Goal: Information Seeking & Learning: Learn about a topic

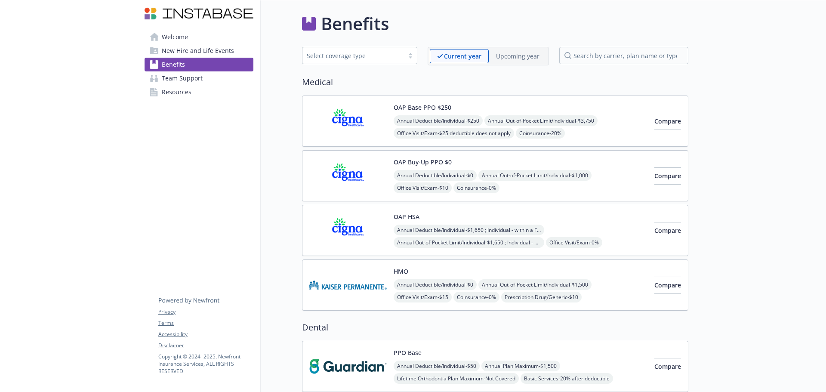
click at [181, 64] on span "Benefits" at bounding box center [173, 65] width 23 height 14
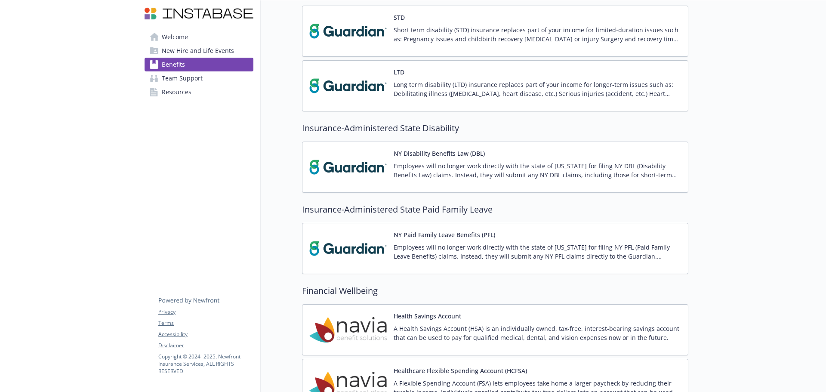
scroll to position [861, 0]
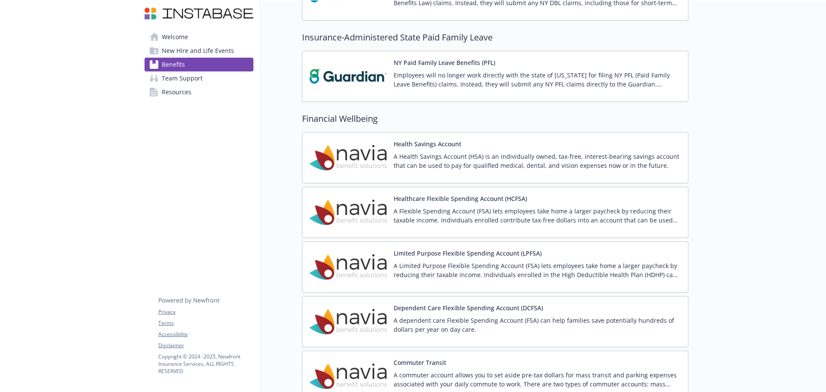
click at [438, 217] on p "A Flexible Spending Account (FSA) lets employees take home a larger paycheck by…" at bounding box center [538, 216] width 288 height 18
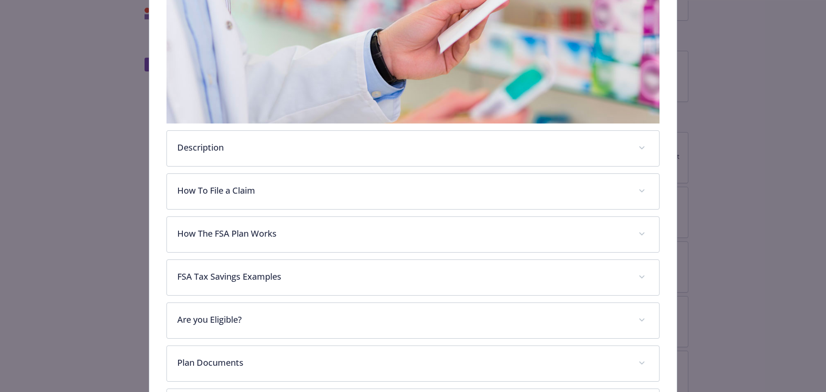
scroll to position [198, 0]
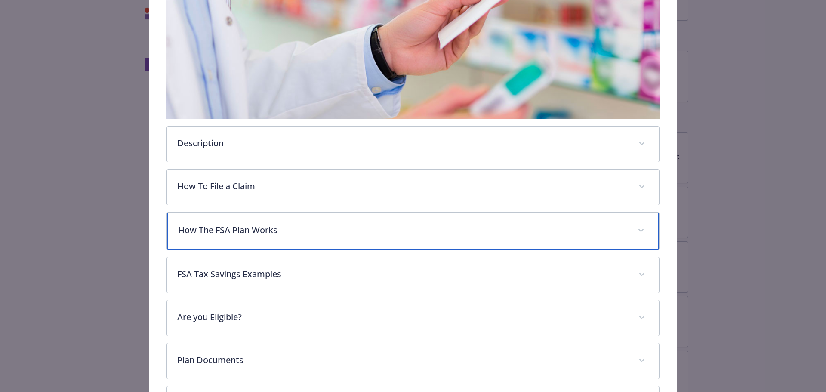
click at [328, 237] on div "How The FSA Plan Works" at bounding box center [413, 231] width 493 height 37
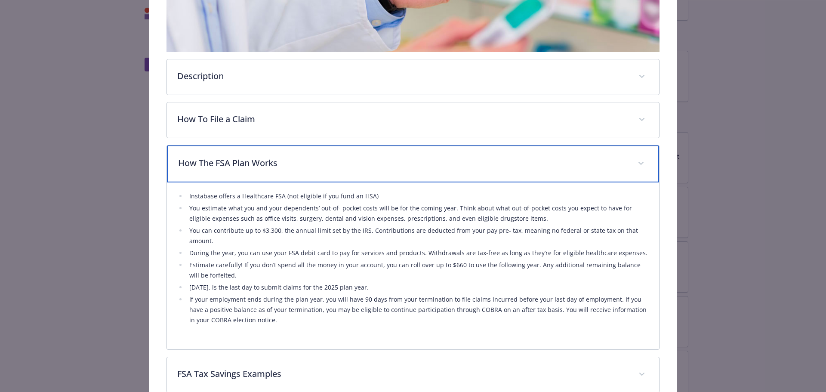
scroll to position [284, 0]
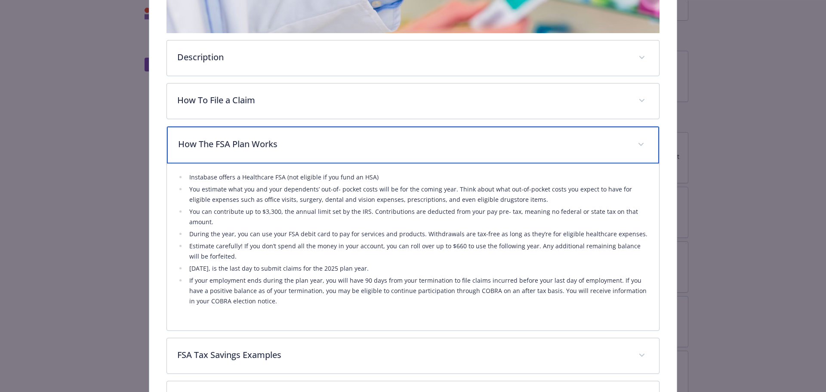
click at [317, 139] on p "How The FSA Plan Works" at bounding box center [403, 144] width 450 height 13
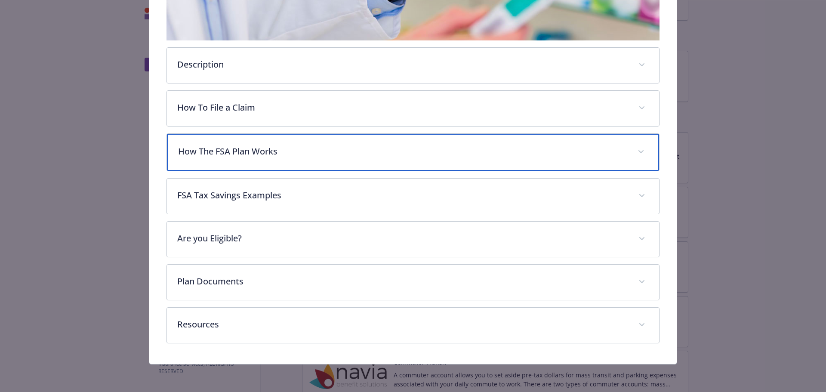
scroll to position [275, 0]
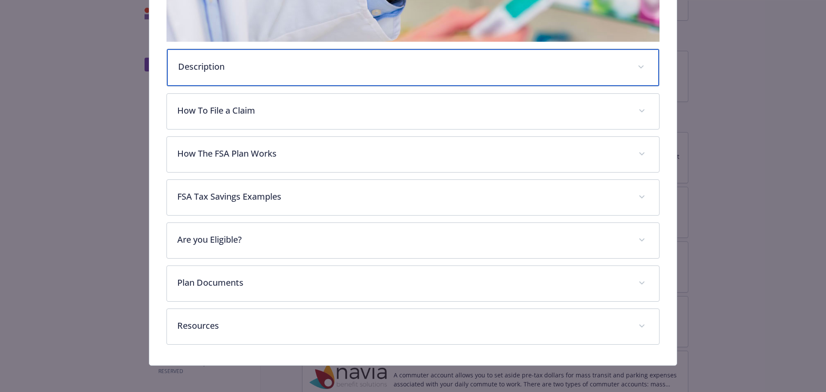
click at [293, 71] on p "Description" at bounding box center [403, 66] width 450 height 13
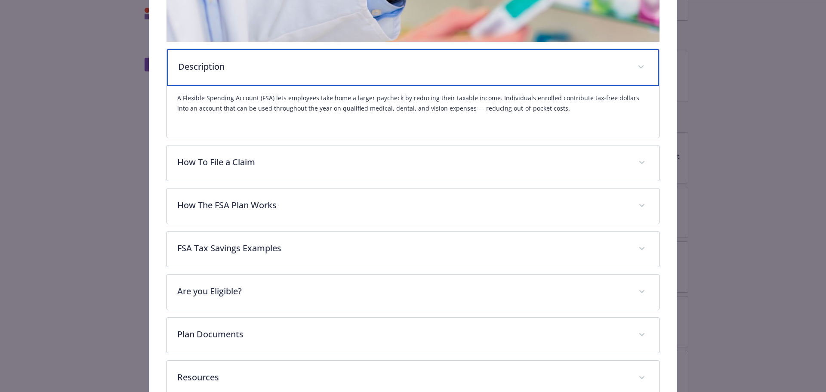
click at [293, 71] on p "Description" at bounding box center [403, 66] width 450 height 13
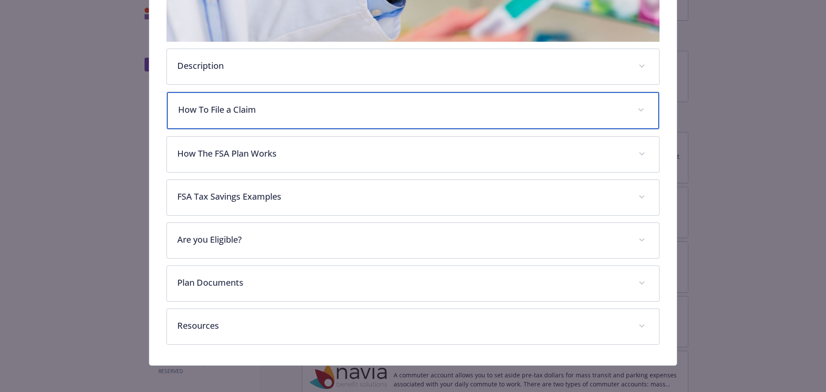
click at [289, 118] on div "How To File a Claim" at bounding box center [413, 110] width 493 height 37
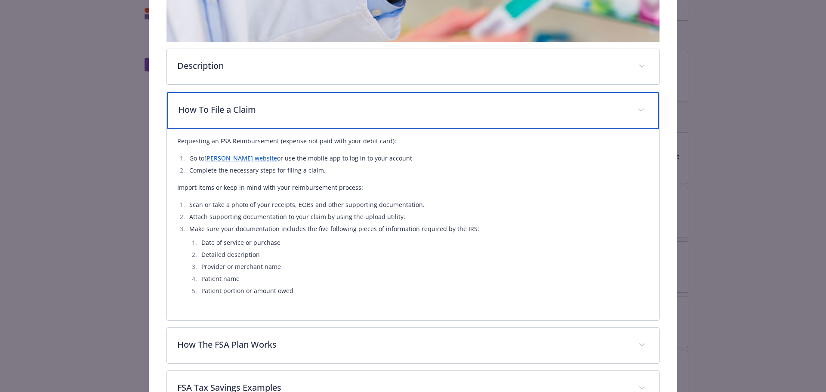
click at [289, 118] on div "How To File a Claim" at bounding box center [413, 110] width 493 height 37
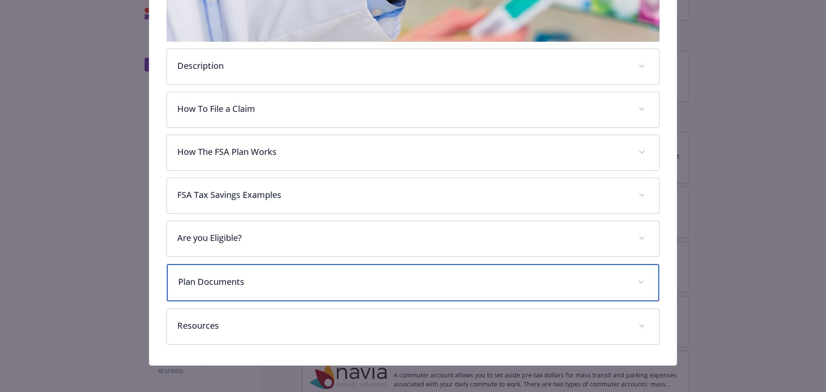
click at [263, 278] on p "Plan Documents" at bounding box center [403, 281] width 450 height 13
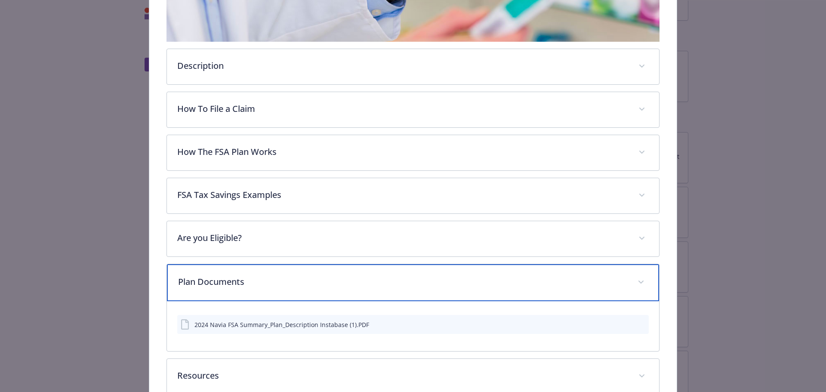
click at [263, 278] on p "Plan Documents" at bounding box center [403, 281] width 450 height 13
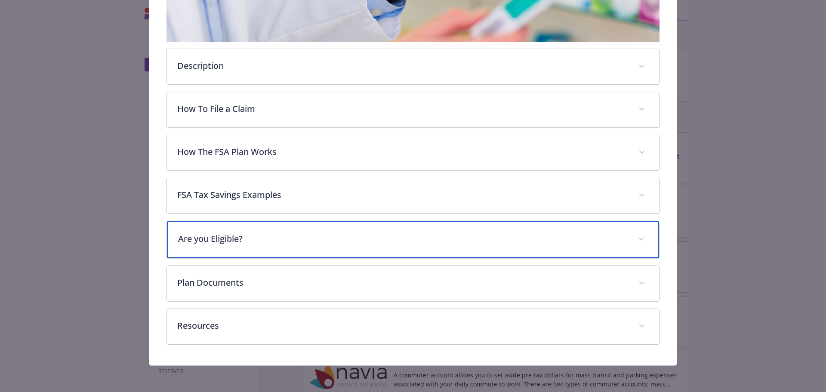
click at [271, 230] on div "Are you Eligible?" at bounding box center [413, 239] width 493 height 37
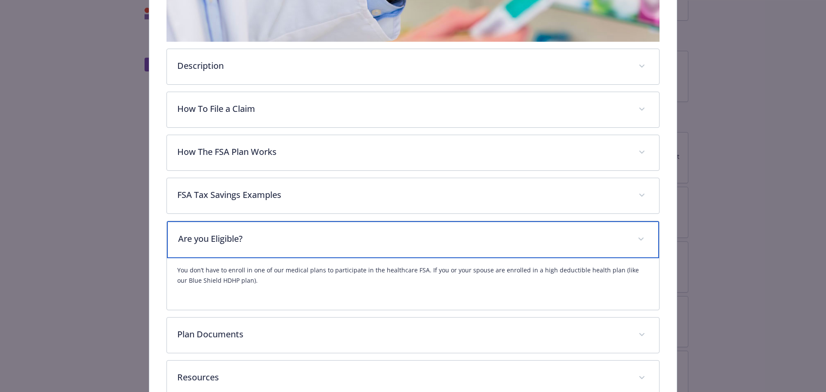
click at [271, 230] on div "Are you Eligible?" at bounding box center [413, 239] width 493 height 37
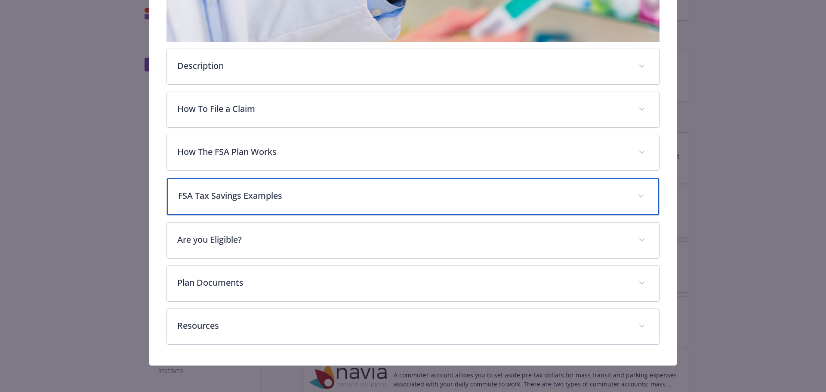
click at [273, 190] on p "FSA Tax Savings Examples" at bounding box center [403, 195] width 450 height 13
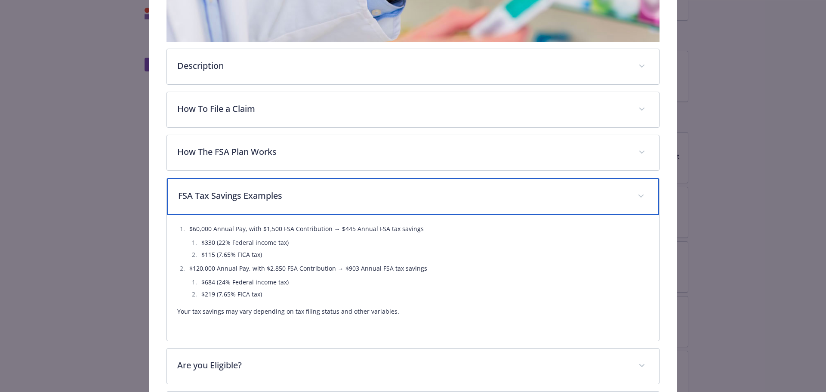
click at [273, 190] on p "FSA Tax Savings Examples" at bounding box center [403, 195] width 450 height 13
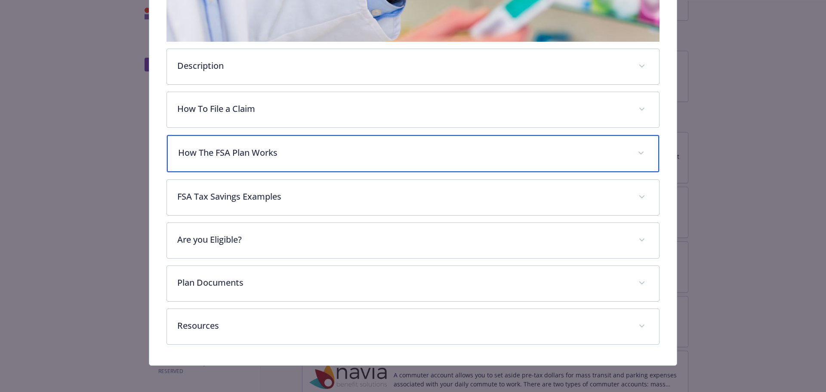
click at [272, 144] on div "How The FSA Plan Works" at bounding box center [413, 153] width 493 height 37
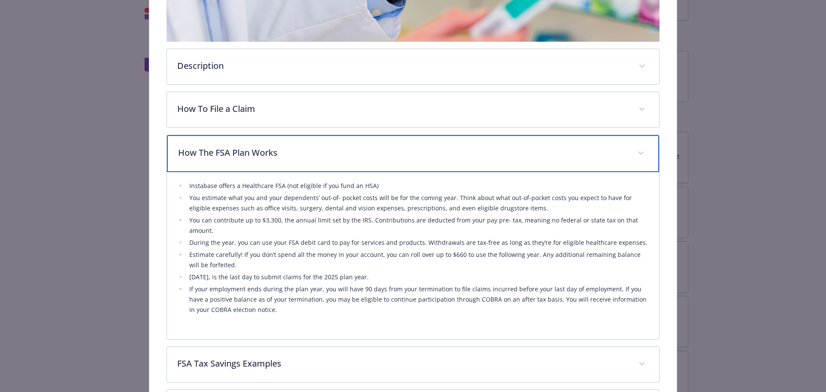
click at [272, 144] on div "How The FSA Plan Works" at bounding box center [413, 153] width 493 height 37
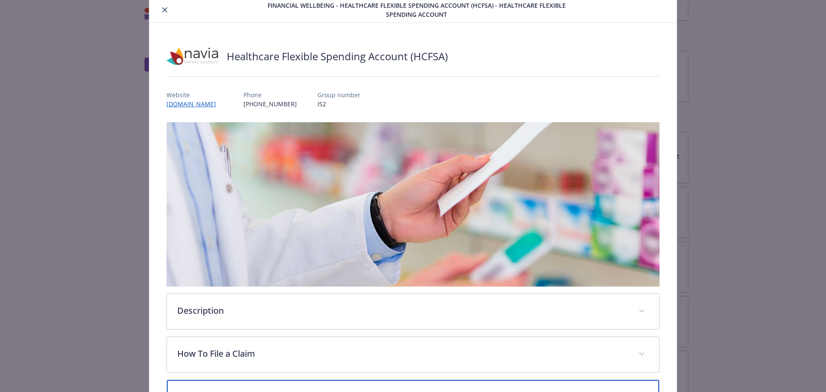
scroll to position [0, 0]
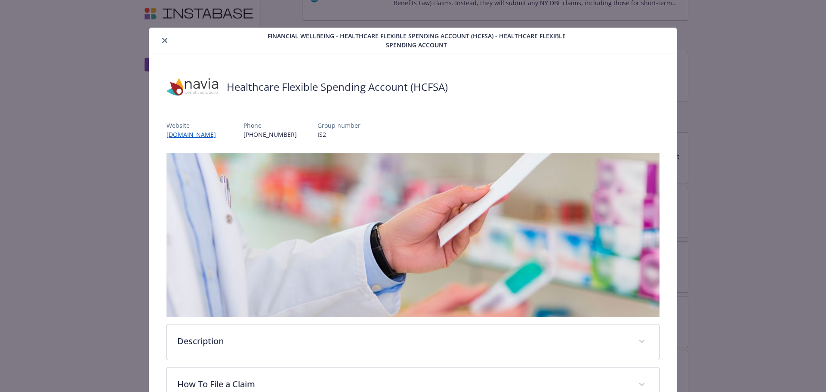
click at [165, 44] on button "close" at bounding box center [165, 40] width 10 height 10
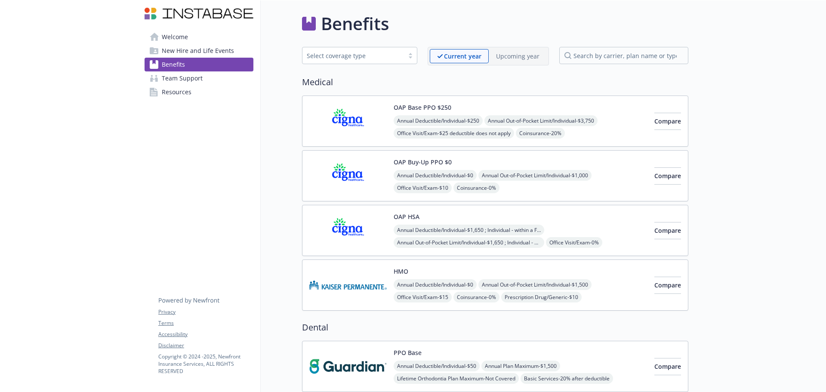
click at [184, 77] on span "Team Support" at bounding box center [182, 78] width 41 height 14
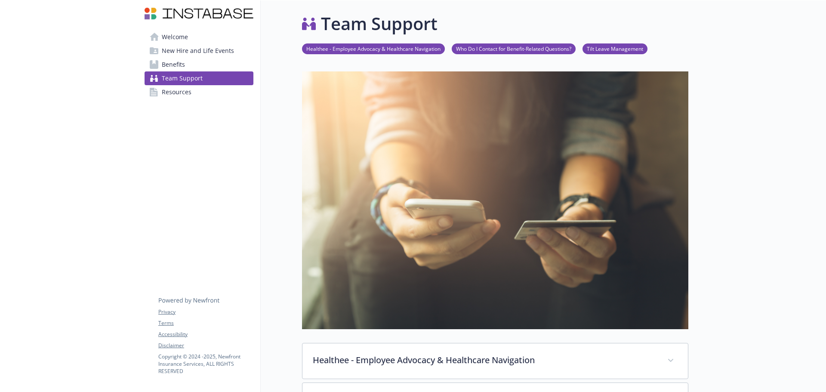
click at [171, 31] on span "Welcome" at bounding box center [175, 37] width 26 height 14
